Goal: Task Accomplishment & Management: Use online tool/utility

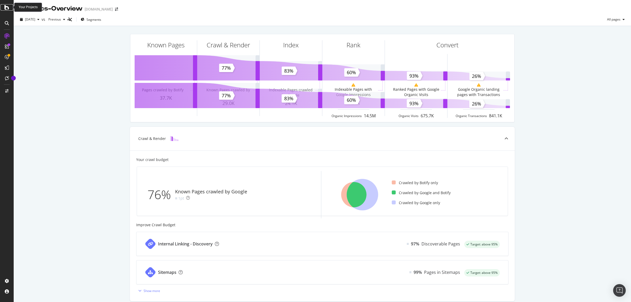
click at [3, 9] on div at bounding box center [7, 7] width 13 height 6
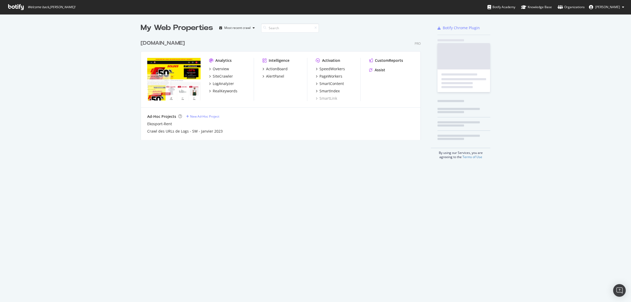
scroll to position [297, 621]
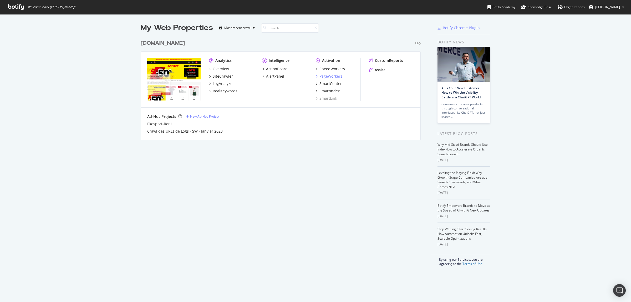
click at [333, 75] on div "PageWorkers" at bounding box center [330, 76] width 23 height 5
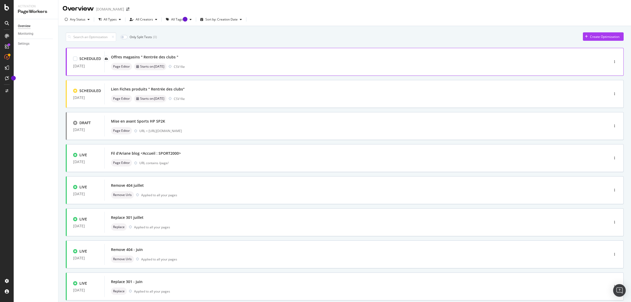
click at [241, 62] on div "Offres magasins " Rentrée des clubs " Page Editor Starts on: [DATE] CSV file" at bounding box center [349, 61] width 476 height 17
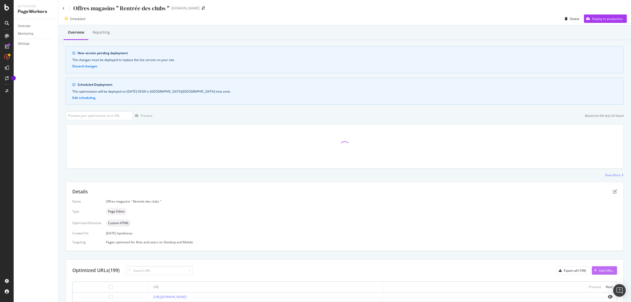
click at [602, 271] on div "Add URLs" at bounding box center [606, 270] width 14 height 4
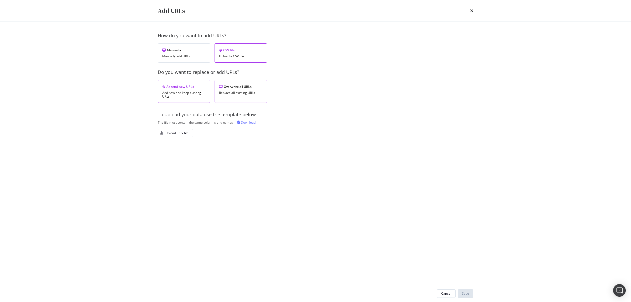
click at [253, 92] on div "Replace all existing URLs" at bounding box center [241, 93] width 44 height 4
click at [182, 132] on div "Upload .CSV file" at bounding box center [176, 133] width 23 height 4
click at [464, 291] on div "Save" at bounding box center [465, 293] width 7 height 4
